Goal: Find specific page/section: Find specific page/section

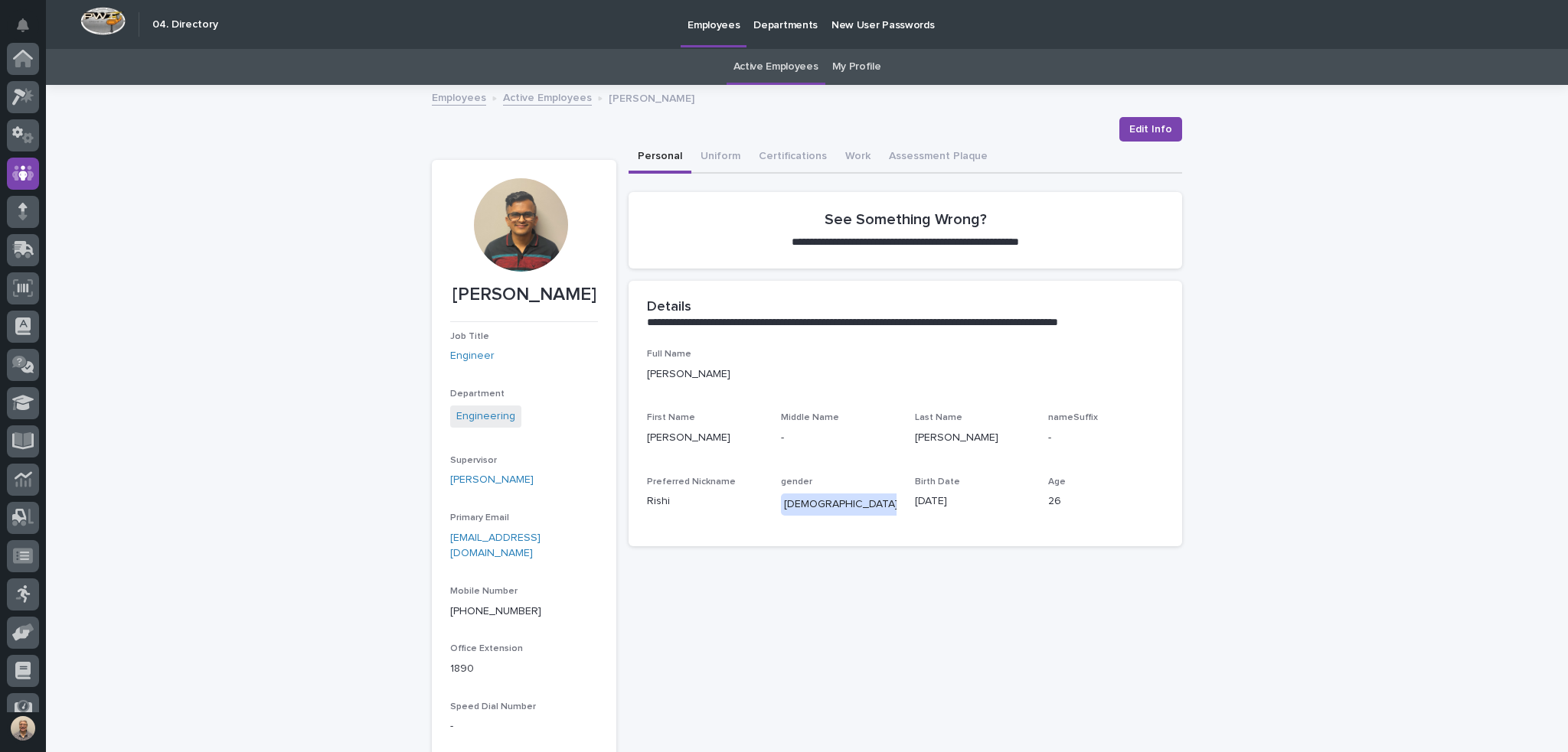
scroll to position [115, 0]
click at [784, 68] on link "Active Employees" at bounding box center [776, 67] width 85 height 36
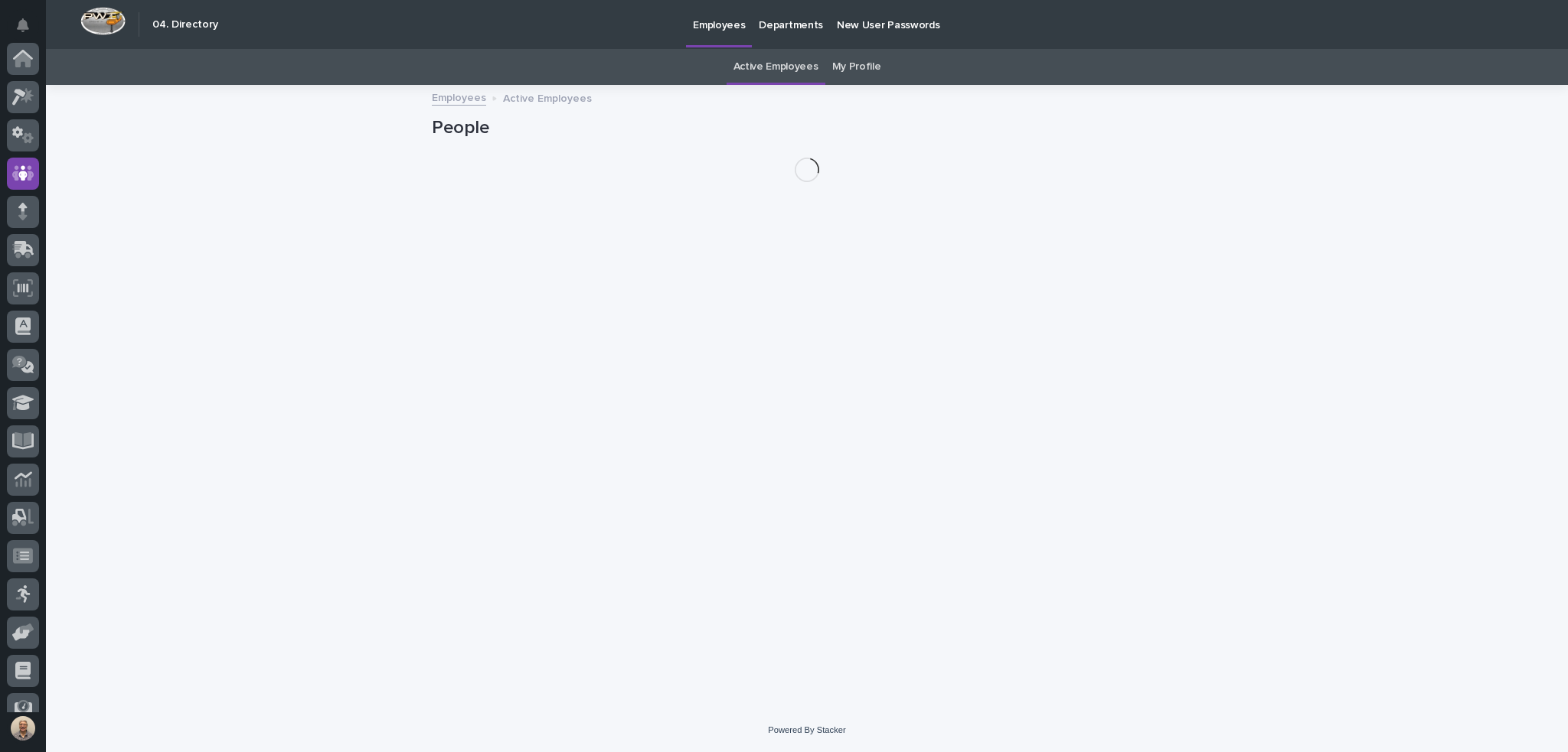
scroll to position [115, 0]
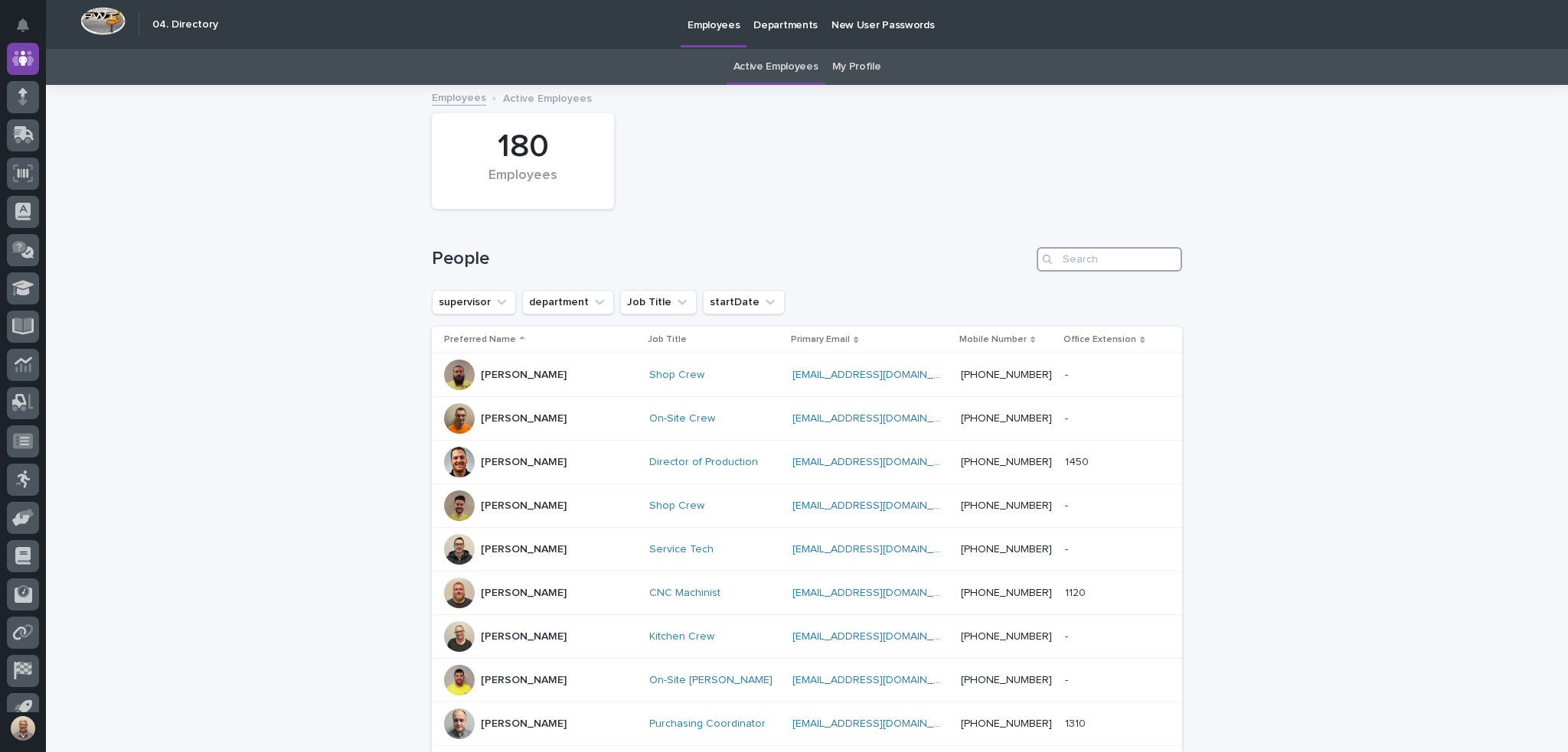
click at [1094, 262] on input "Search" at bounding box center [1108, 259] width 146 height 24
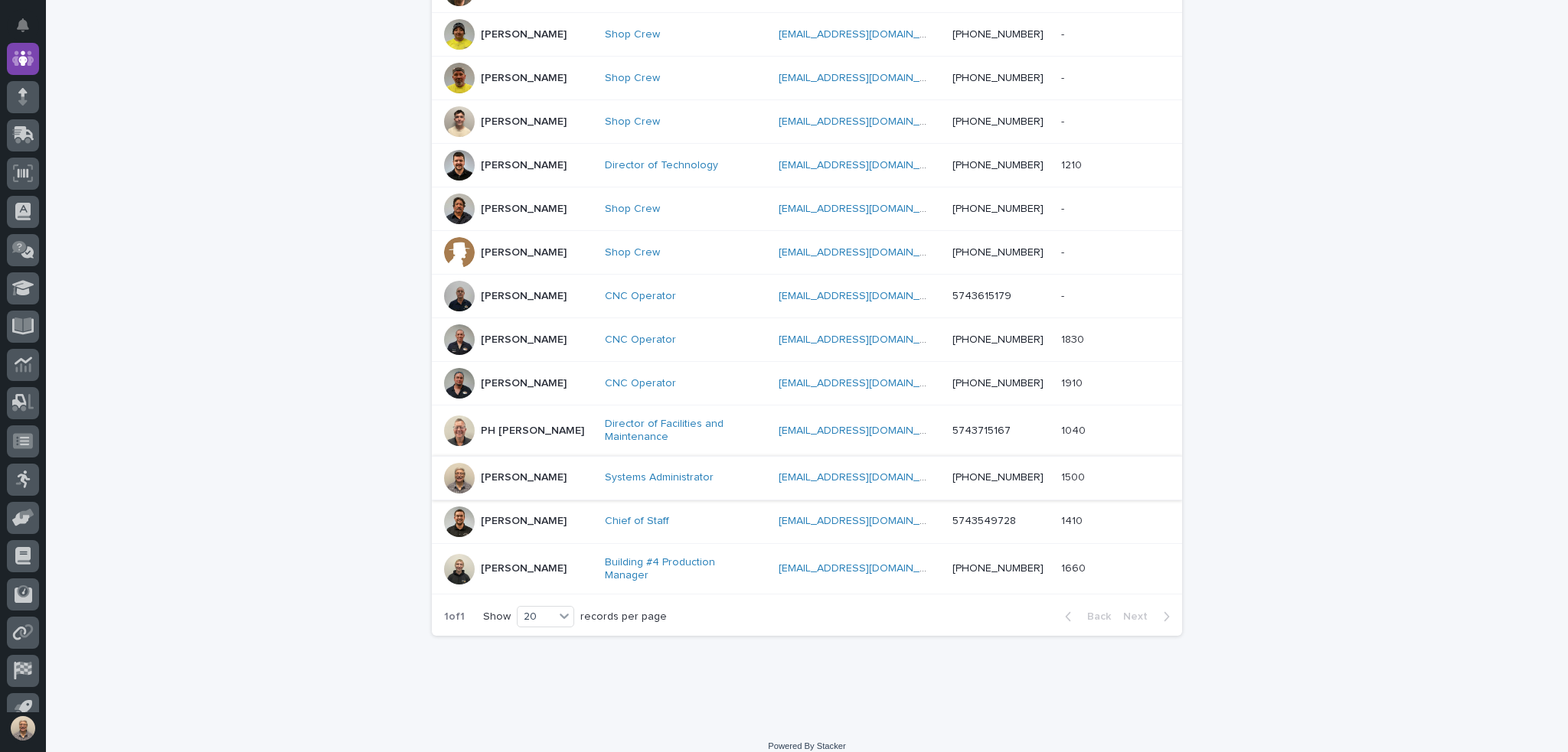
scroll to position [521, 0]
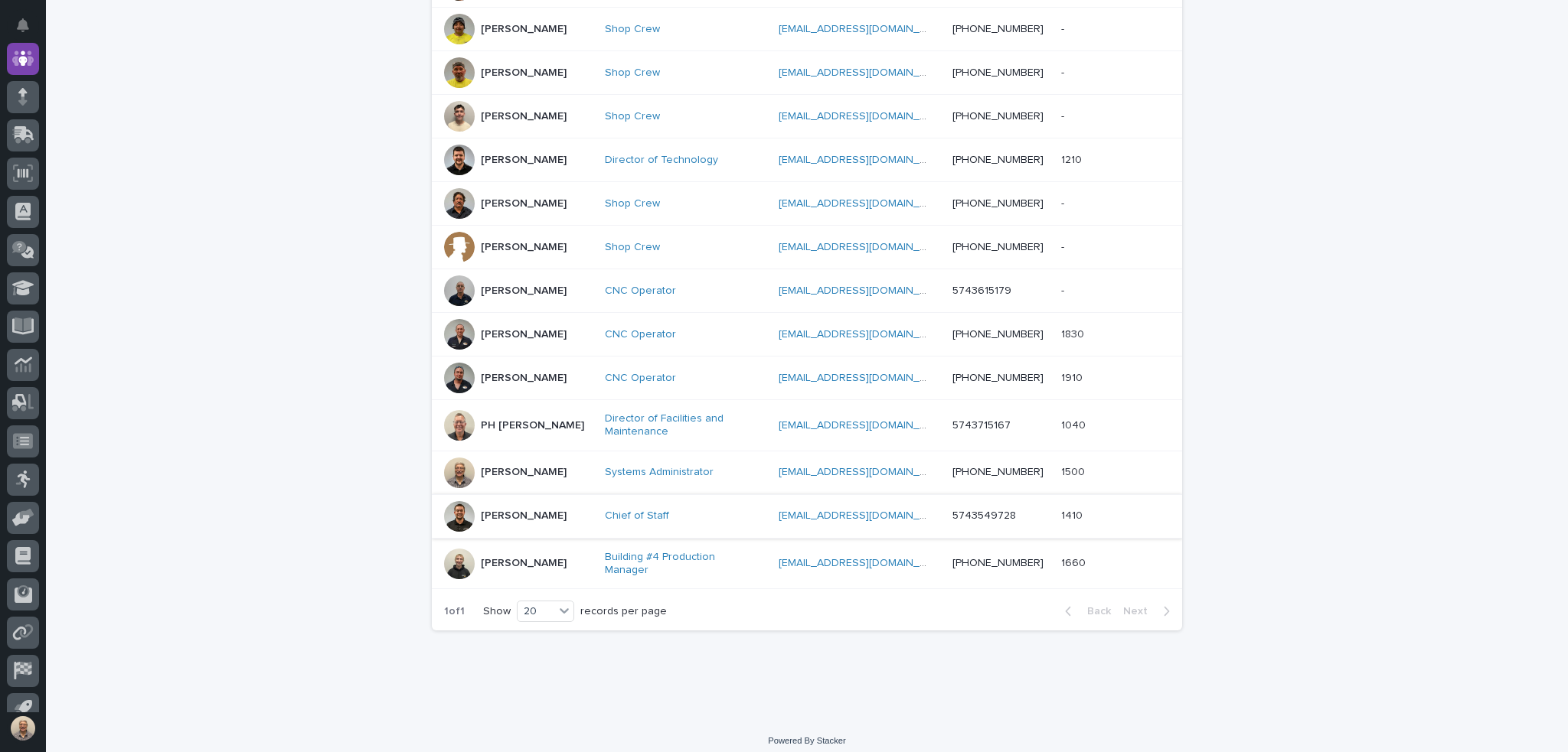
type input "[PERSON_NAME]"
click at [511, 509] on p "[PERSON_NAME]" at bounding box center [523, 516] width 86 height 13
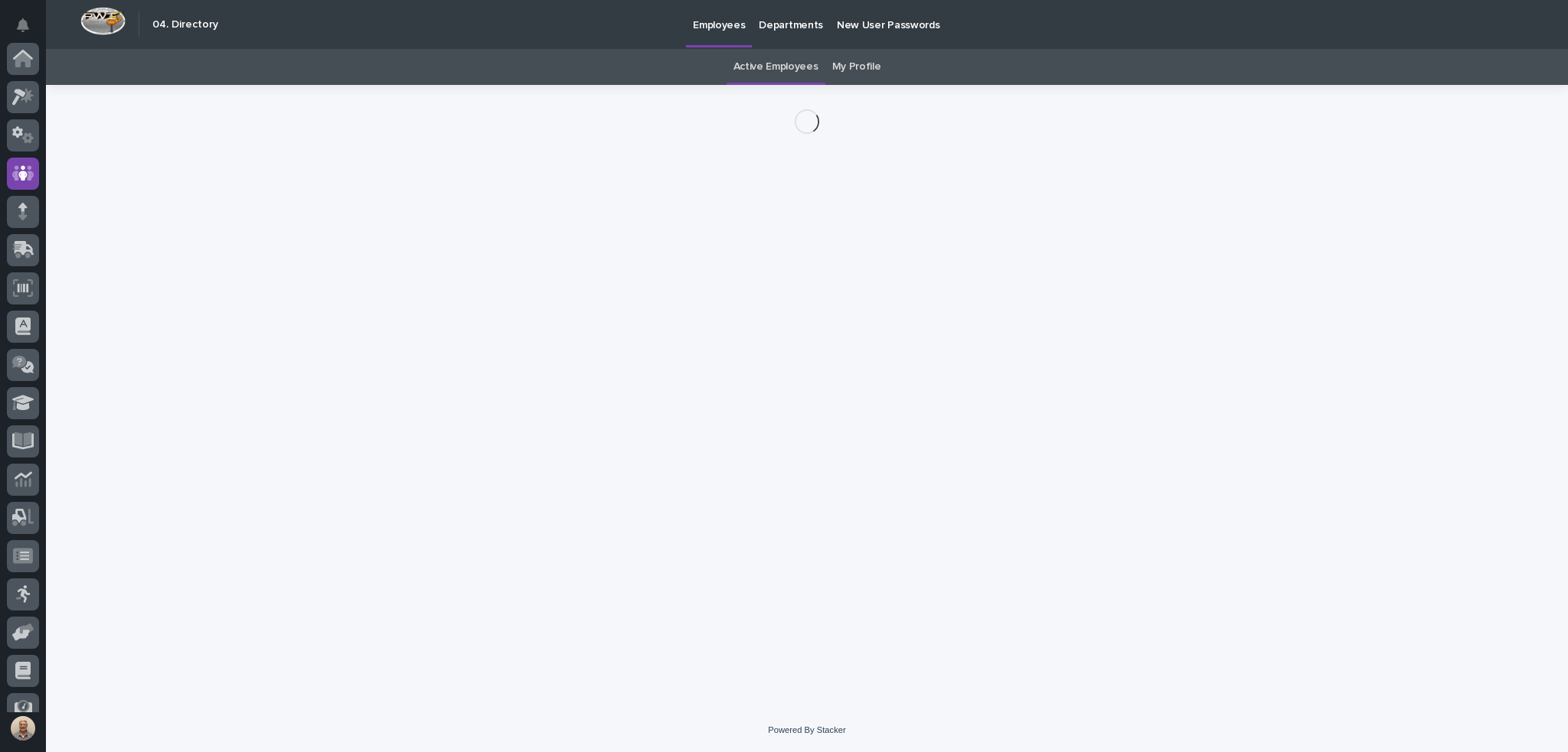
scroll to position [115, 0]
